Goal: Entertainment & Leisure: Consume media (video, audio)

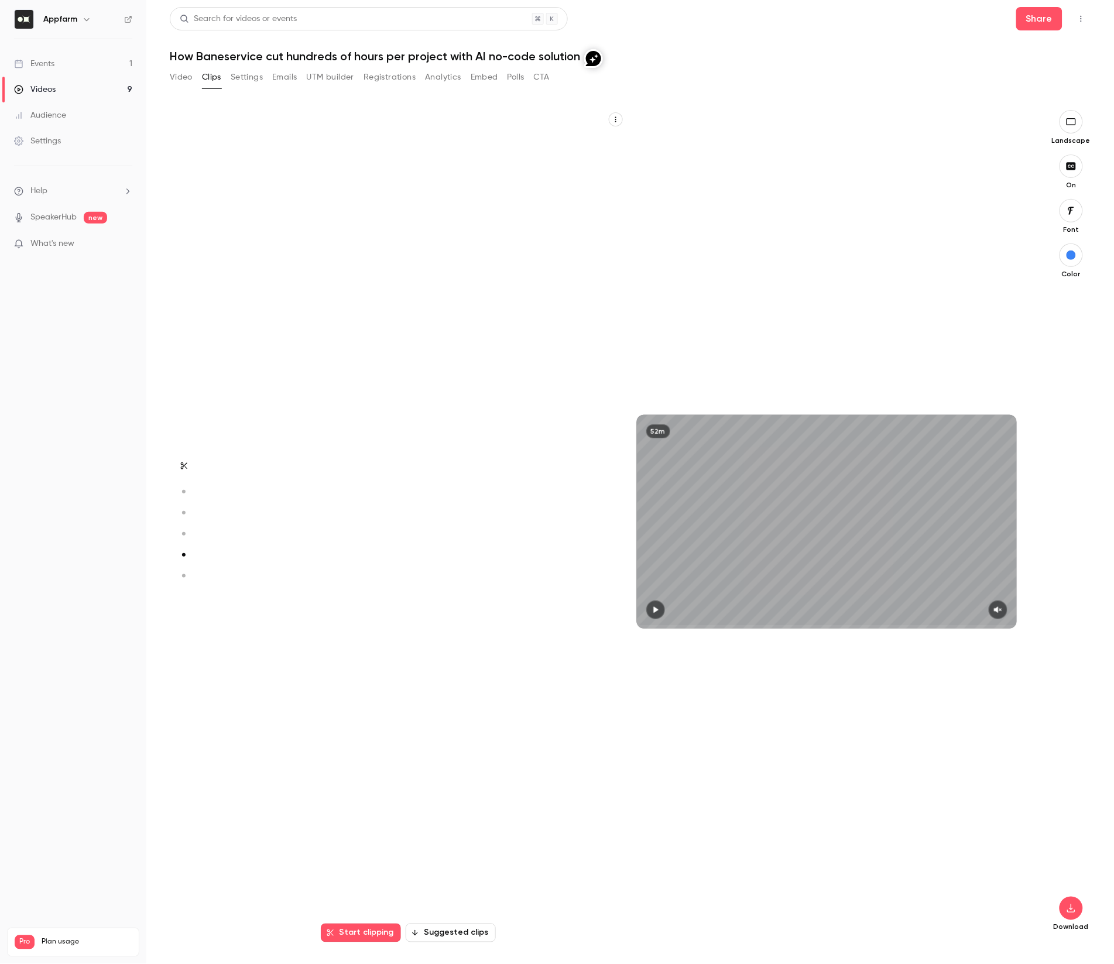
scroll to position [3332, 0]
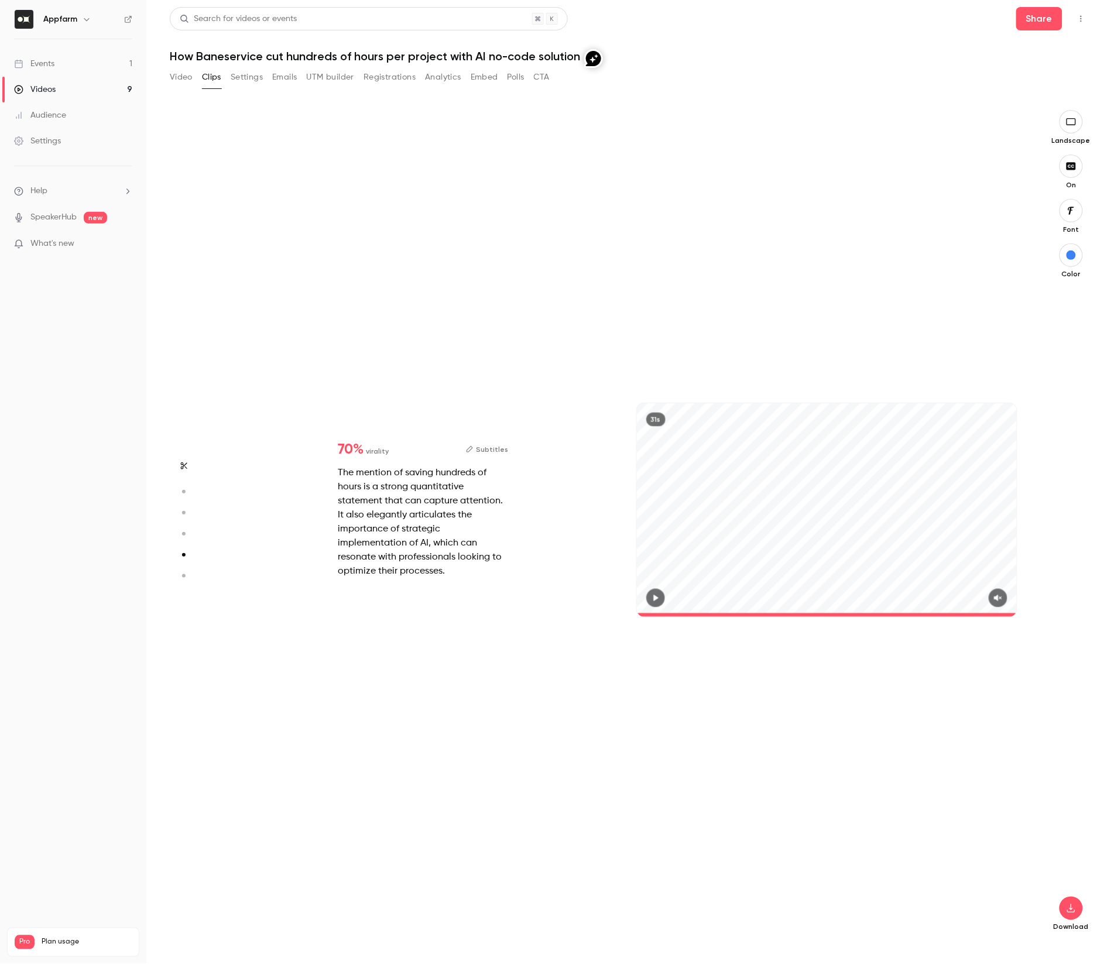
click at [50, 90] on div "Videos" at bounding box center [35, 90] width 42 height 12
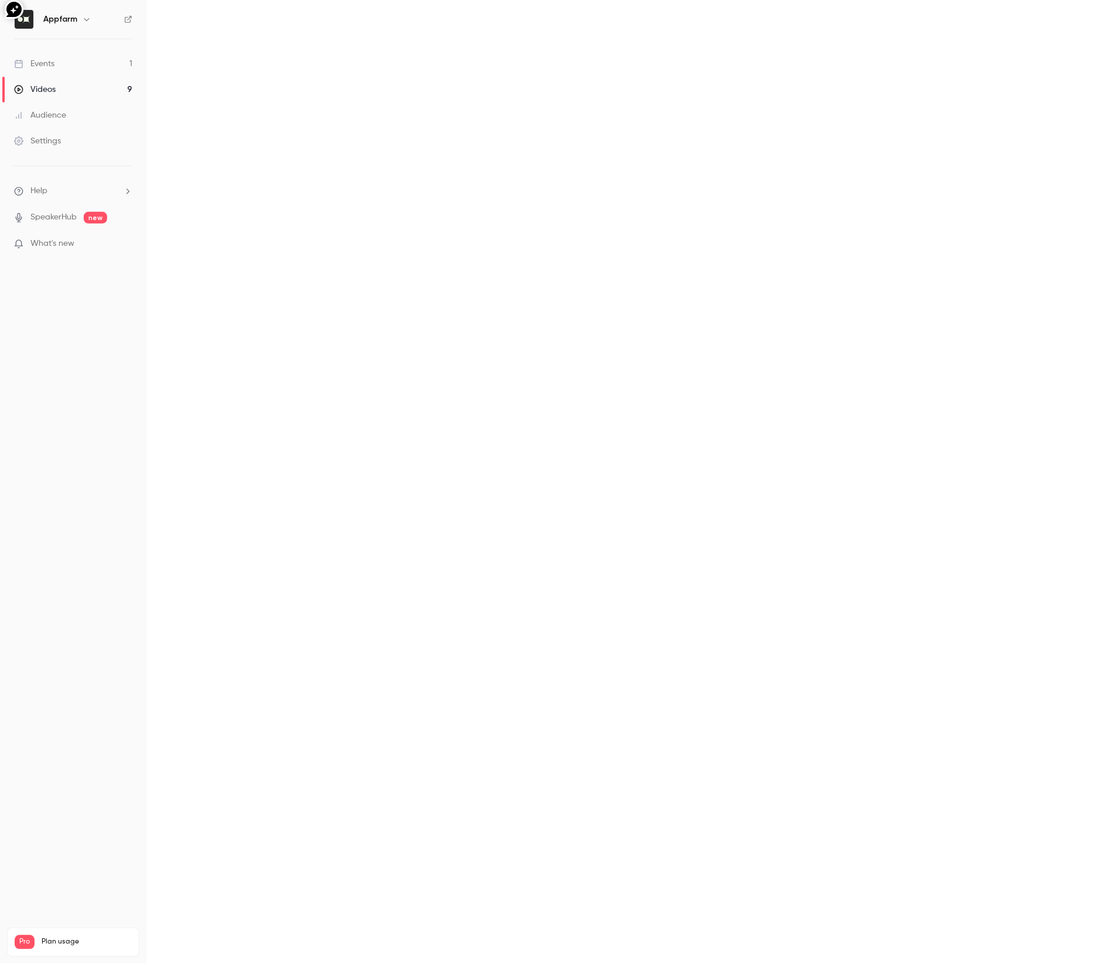
click at [50, 90] on div "Videos" at bounding box center [35, 90] width 42 height 12
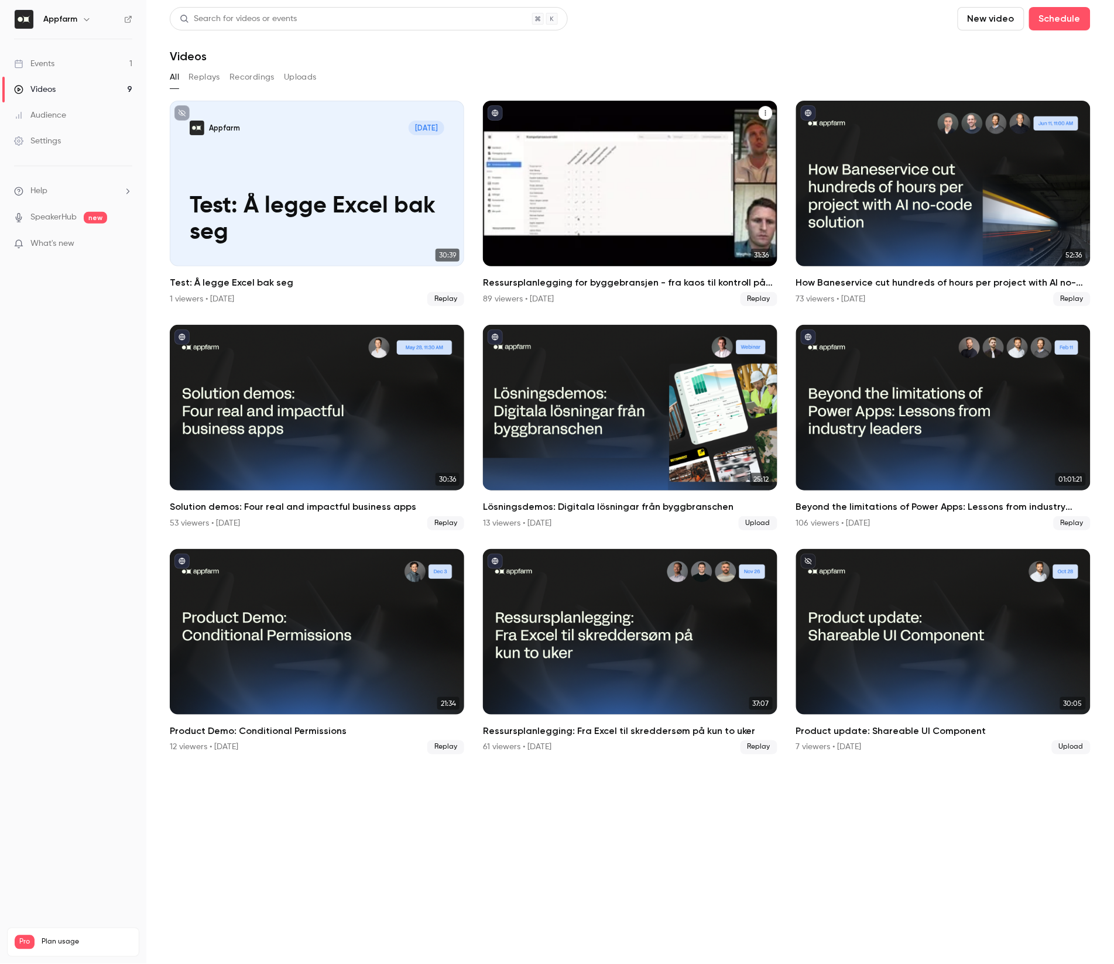
click at [667, 194] on div "Ressursplanlegging for byggebransjen - fra kaos til kontroll på rekordtid" at bounding box center [630, 184] width 294 height 166
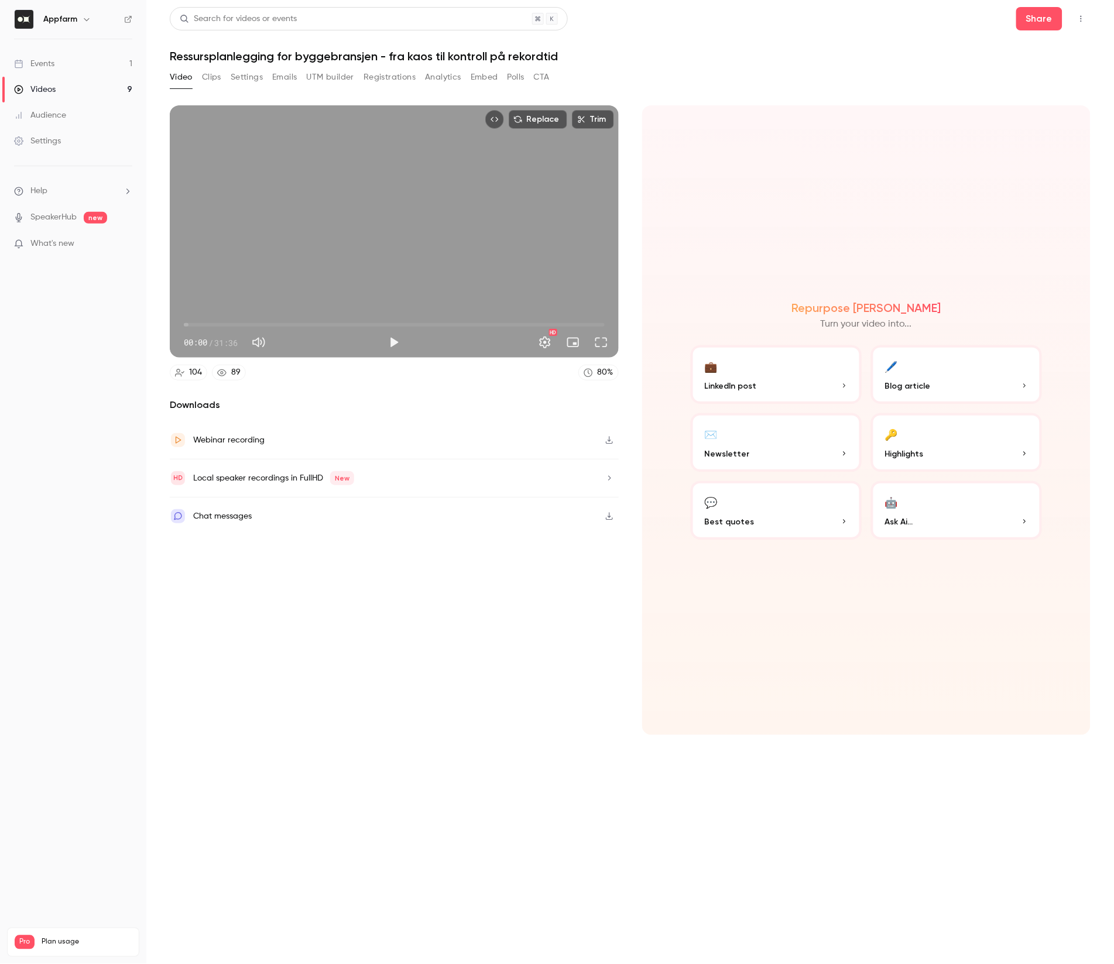
click at [920, 438] on button "🔑 Highlights" at bounding box center [956, 442] width 171 height 59
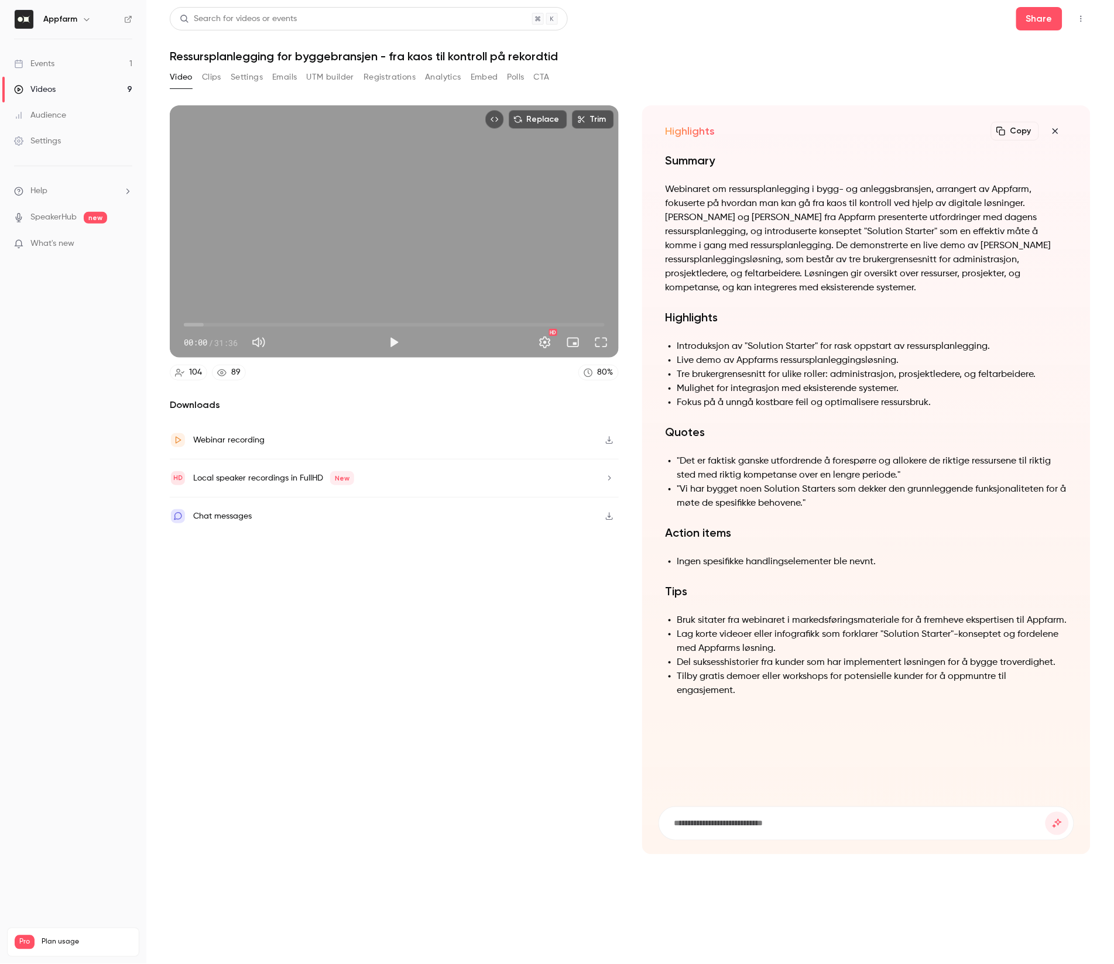
click at [266, 437] on div "Webinar recording" at bounding box center [394, 440] width 449 height 38
click at [38, 87] on div "Videos" at bounding box center [35, 90] width 42 height 12
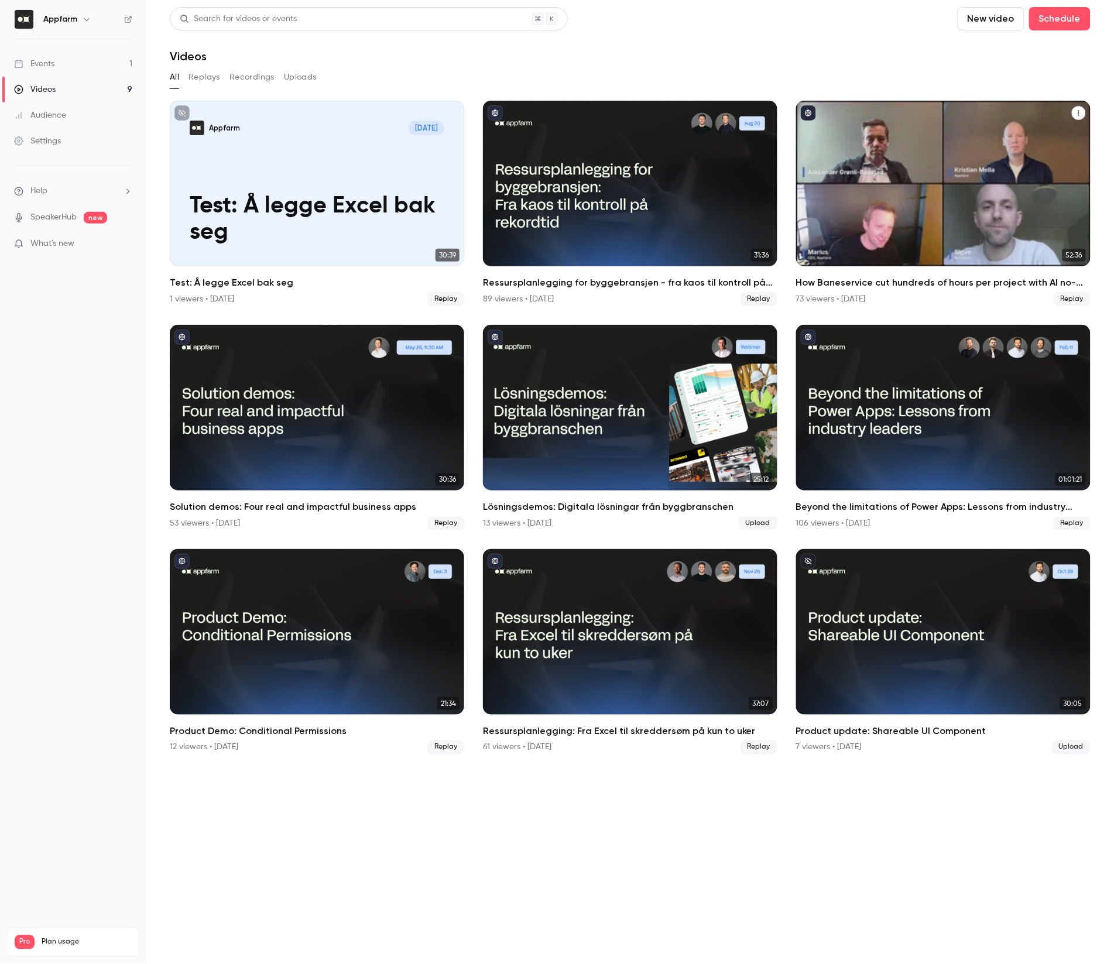
click at [964, 186] on div "How Baneservice cut hundreds of hours per project with AI no-code solution" at bounding box center [943, 184] width 294 height 166
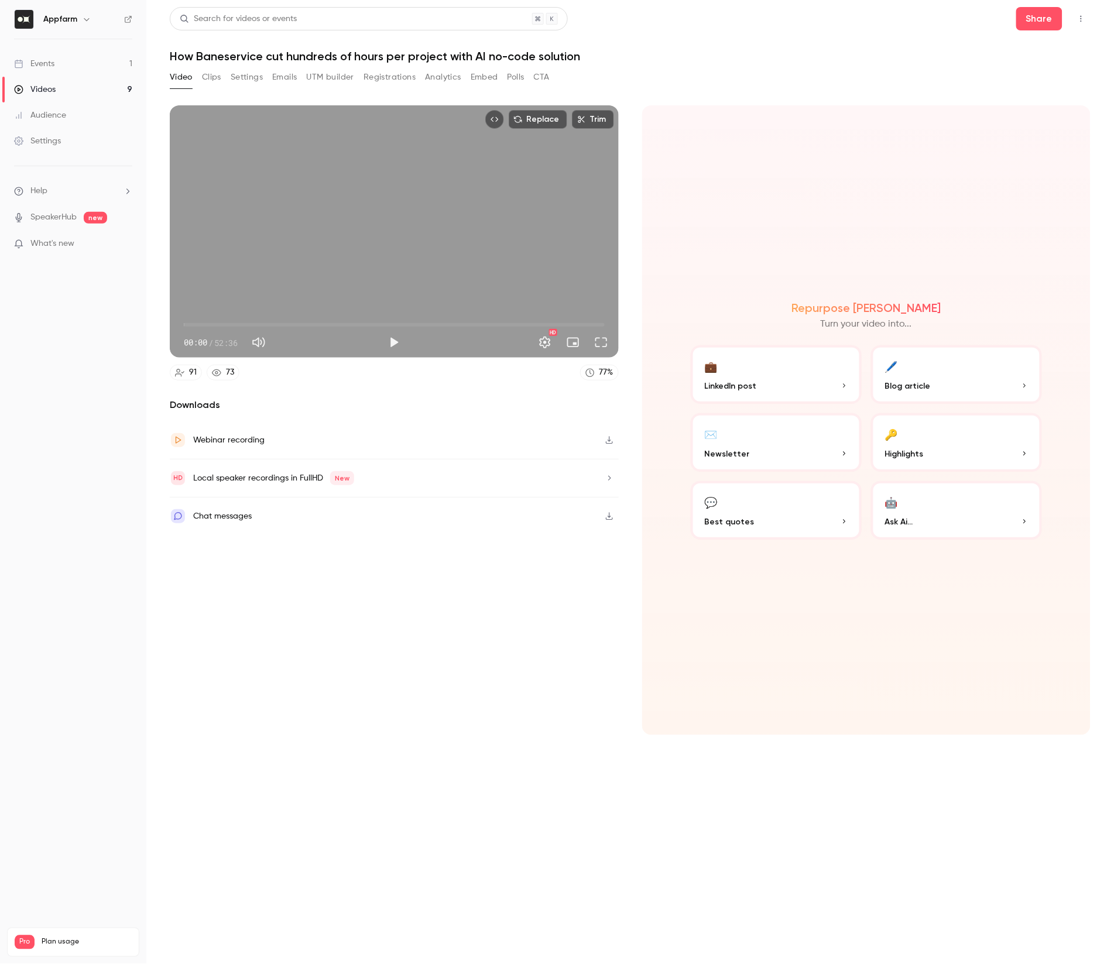
click at [233, 513] on div "Chat messages" at bounding box center [222, 516] width 59 height 14
click at [796, 510] on button "💬 Best quotes" at bounding box center [776, 510] width 171 height 59
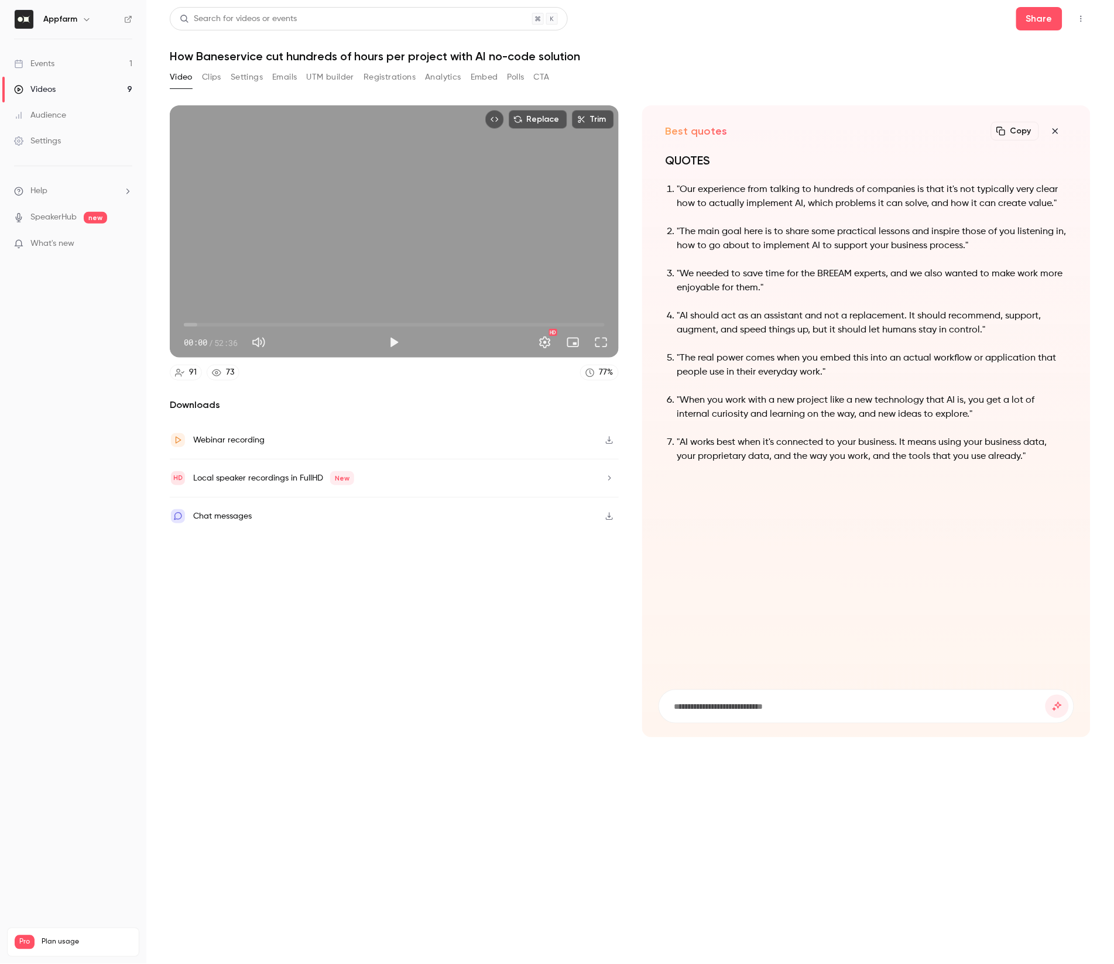
click at [701, 316] on p ""AI should act as an assistant and not a replacement. It should recommend, supp…" at bounding box center [872, 323] width 390 height 28
click at [703, 317] on p ""AI should act as an assistant and not a replacement. It should recommend, supp…" at bounding box center [872, 323] width 390 height 28
click at [741, 321] on p ""AI should act as an assistant and not a replacement. It should recommend, supp…" at bounding box center [872, 323] width 390 height 28
click at [257, 78] on button "Settings" at bounding box center [247, 77] width 32 height 19
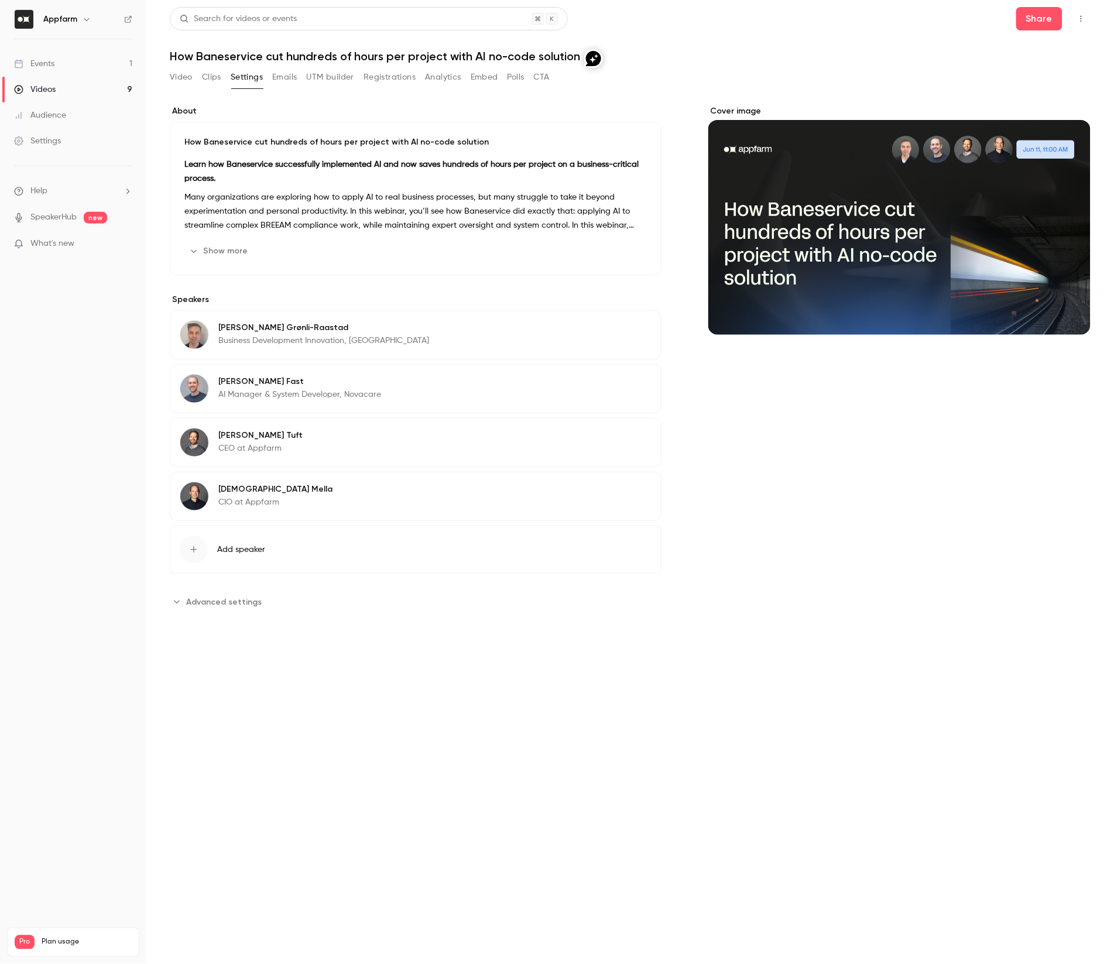
click at [641, 331] on button "Edit" at bounding box center [630, 329] width 43 height 19
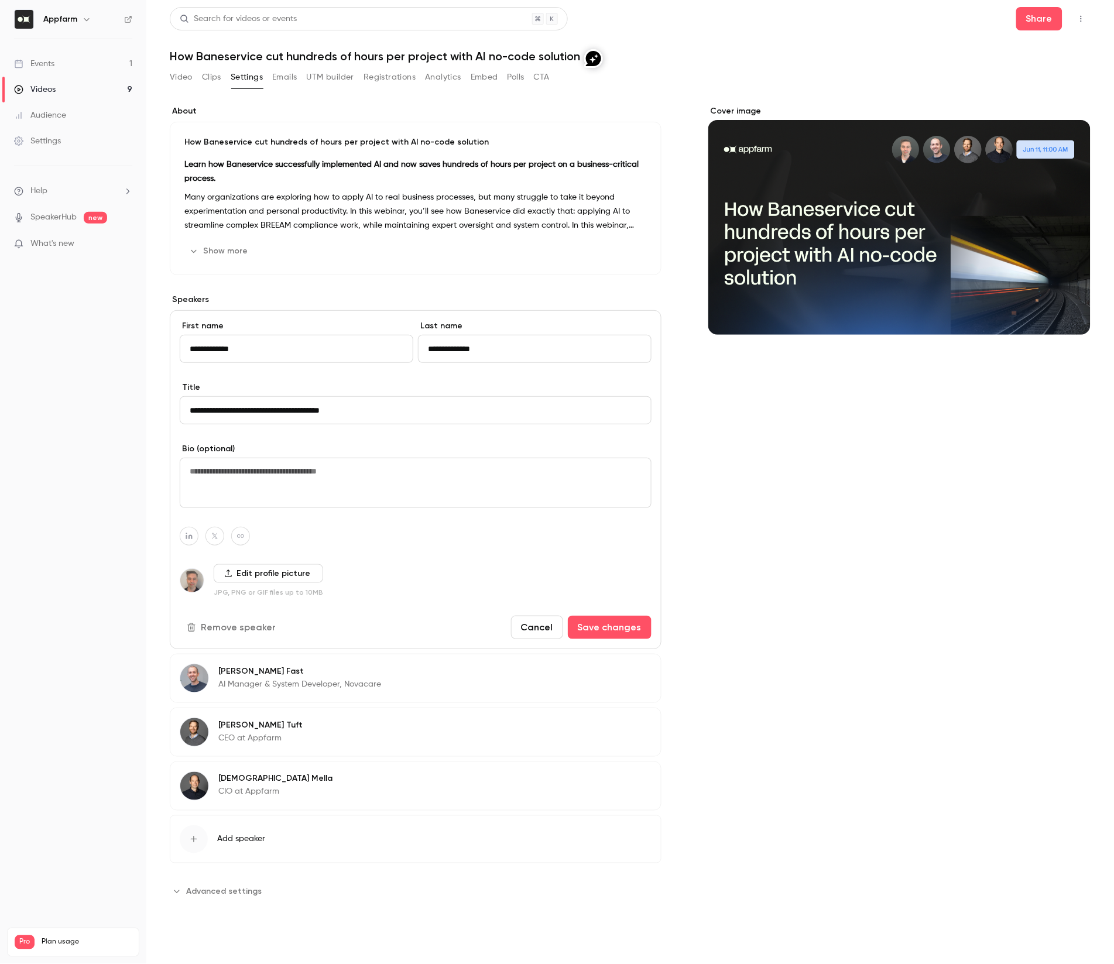
click at [551, 627] on button "Cancel" at bounding box center [537, 627] width 52 height 23
